Goal: Check status: Check status

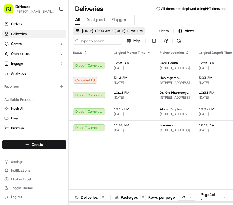
click at [113, 32] on span "[DATE] 12:00 AM - [DATE] 11:59 PM" at bounding box center [112, 30] width 61 height 5
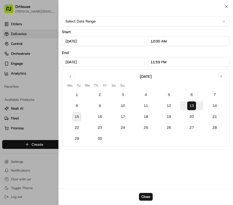
click at [77, 118] on button "15" at bounding box center [76, 116] width 9 height 9
type input "[DATE]"
click at [53, 89] on div at bounding box center [116, 102] width 233 height 205
